Goal: Task Accomplishment & Management: Manage account settings

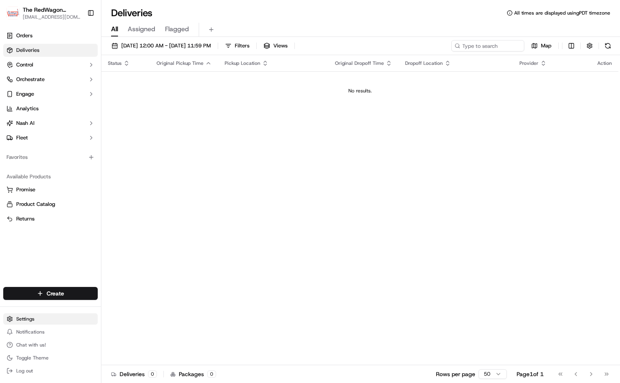
click at [31, 321] on html "The RedWagon Delivers [EMAIL_ADDRESS][DOMAIN_NAME] Toggle Sidebar Orders Delive…" at bounding box center [310, 191] width 620 height 383
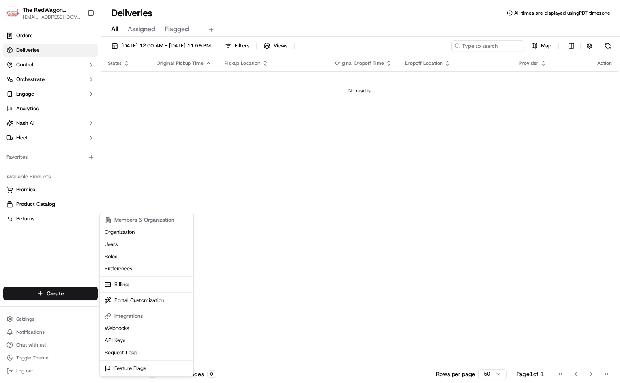
click at [350, 297] on html "The RedWagon Delivers [EMAIL_ADDRESS][DOMAIN_NAME] Toggle Sidebar Orders Delive…" at bounding box center [310, 191] width 620 height 383
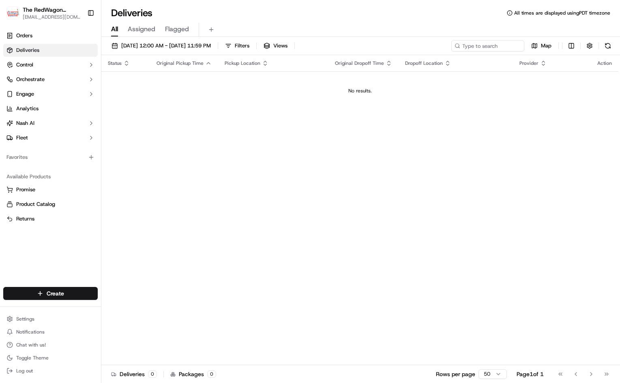
click at [146, 29] on span "Assigned" at bounding box center [142, 29] width 28 height 10
click at [178, 29] on span "Flagged" at bounding box center [177, 29] width 24 height 10
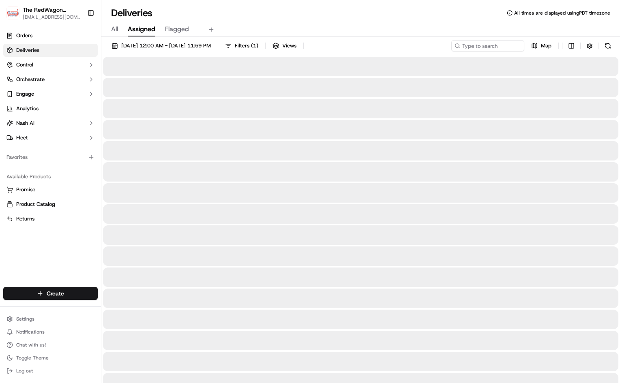
click at [150, 29] on span "Assigned" at bounding box center [142, 29] width 28 height 10
click at [130, 32] on span "Assigned" at bounding box center [142, 29] width 28 height 10
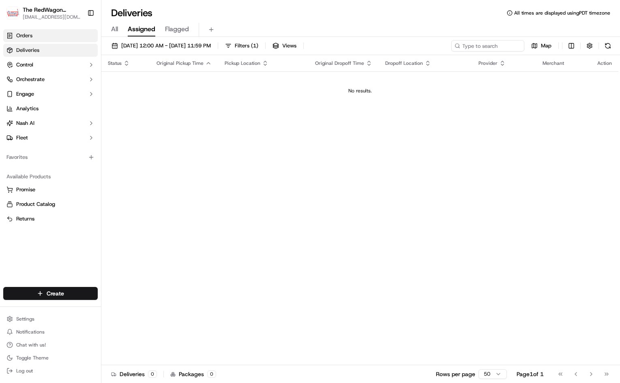
click at [39, 31] on link "Orders" at bounding box center [50, 35] width 94 height 13
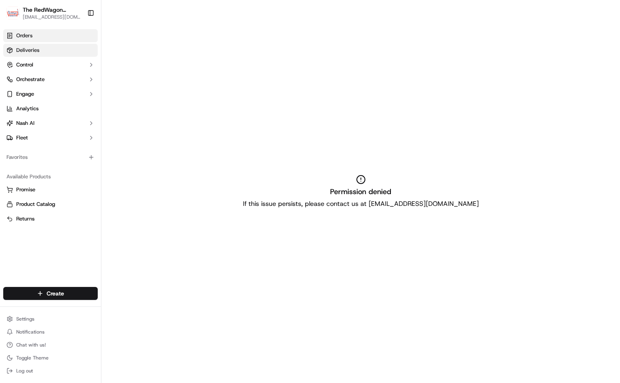
click at [53, 49] on link "Deliveries" at bounding box center [50, 50] width 94 height 13
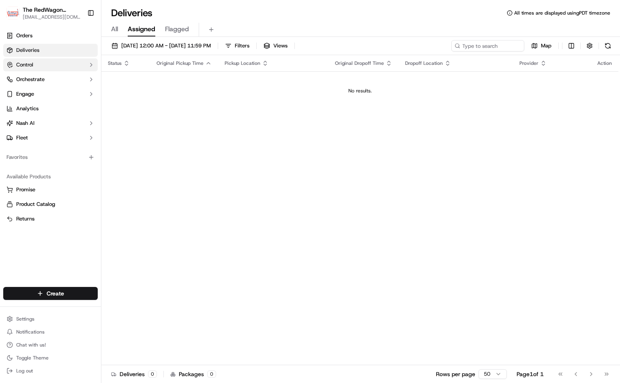
click at [45, 63] on button "Control" at bounding box center [50, 64] width 94 height 13
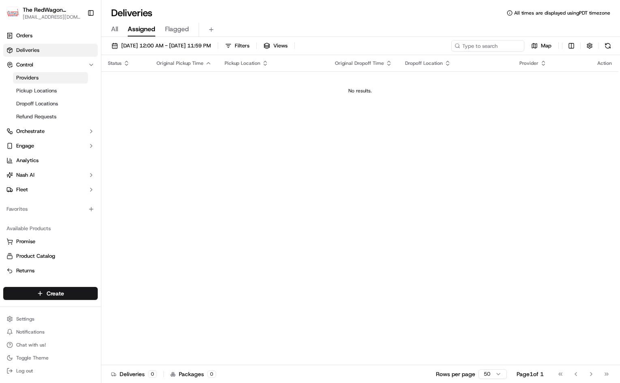
click at [37, 78] on span "Providers" at bounding box center [27, 77] width 22 height 7
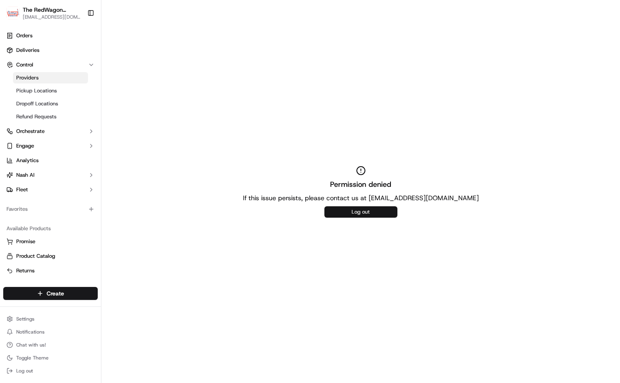
click at [357, 211] on button "Log out" at bounding box center [360, 211] width 73 height 11
